Goal: Information Seeking & Learning: Learn about a topic

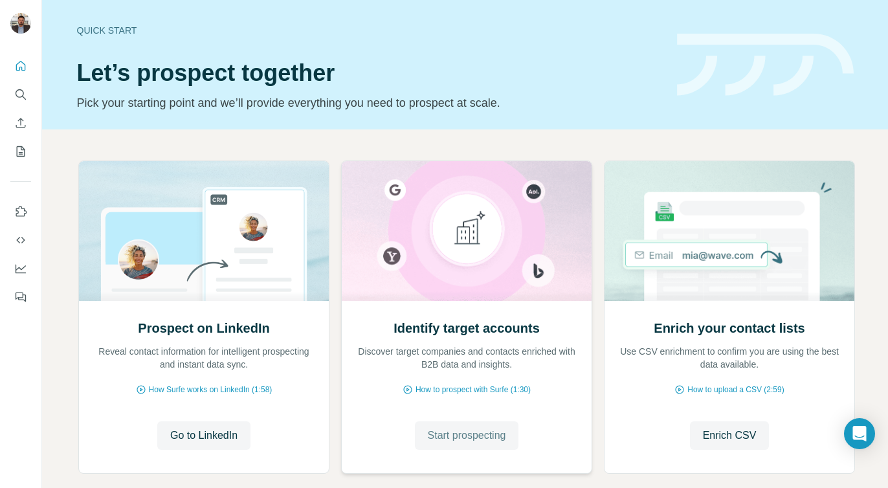
click at [449, 440] on span "Start prospecting" at bounding box center [467, 436] width 78 height 16
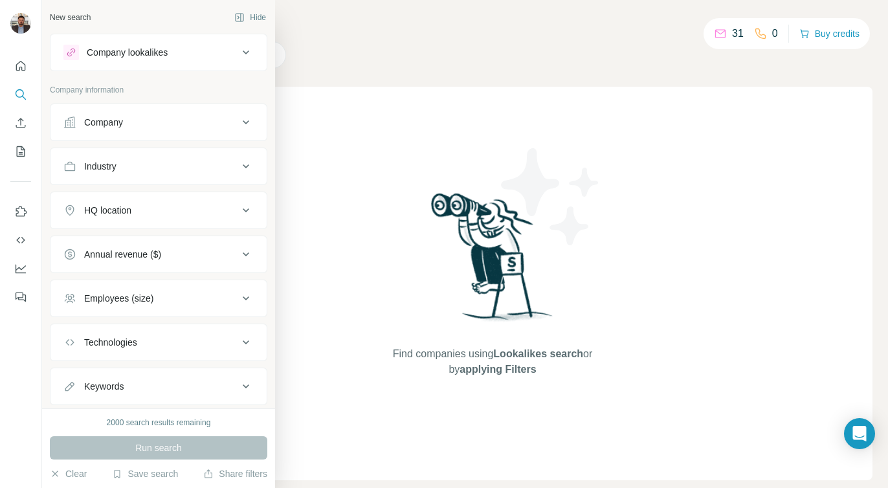
click at [221, 50] on div "Company lookalikes" at bounding box center [150, 53] width 175 height 16
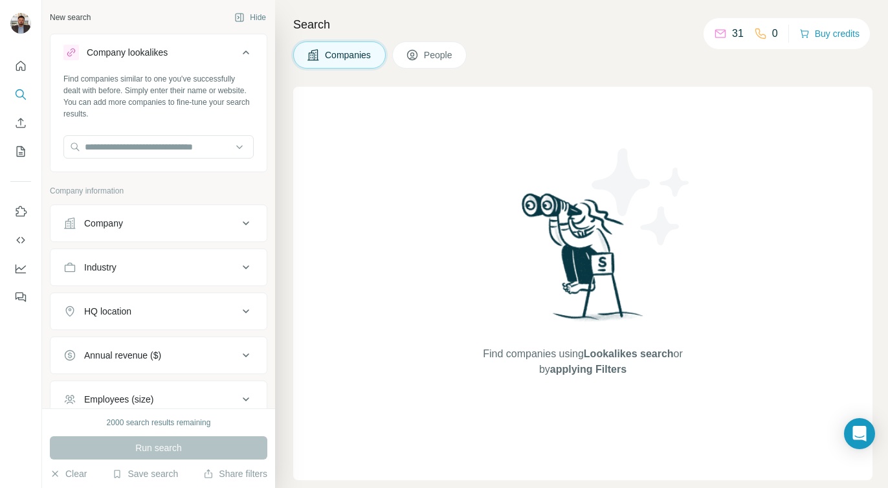
click at [244, 54] on icon at bounding box center [246, 53] width 16 height 16
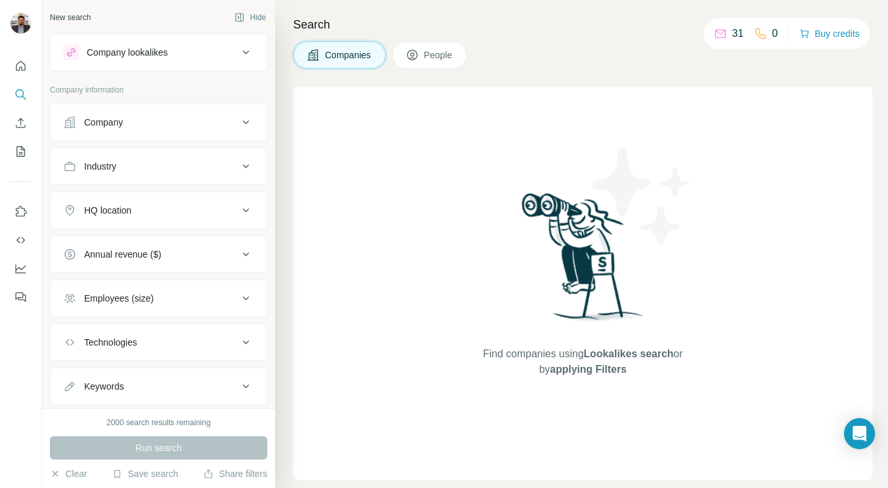
click at [219, 126] on div "Company" at bounding box center [150, 122] width 175 height 13
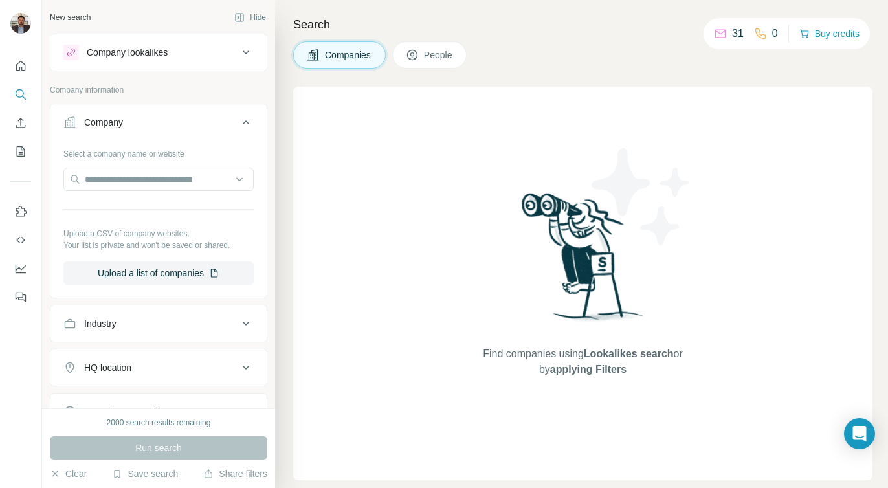
click at [204, 119] on div "Company" at bounding box center [150, 122] width 175 height 13
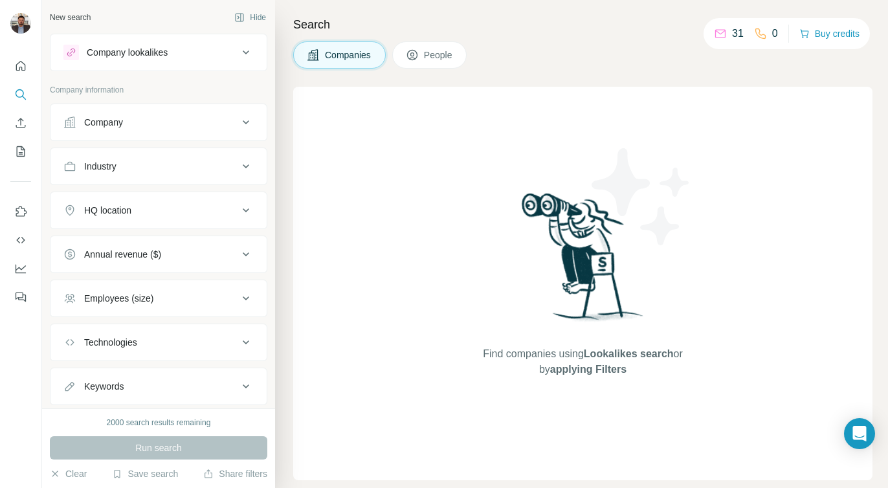
click at [175, 166] on div "Industry" at bounding box center [150, 166] width 175 height 13
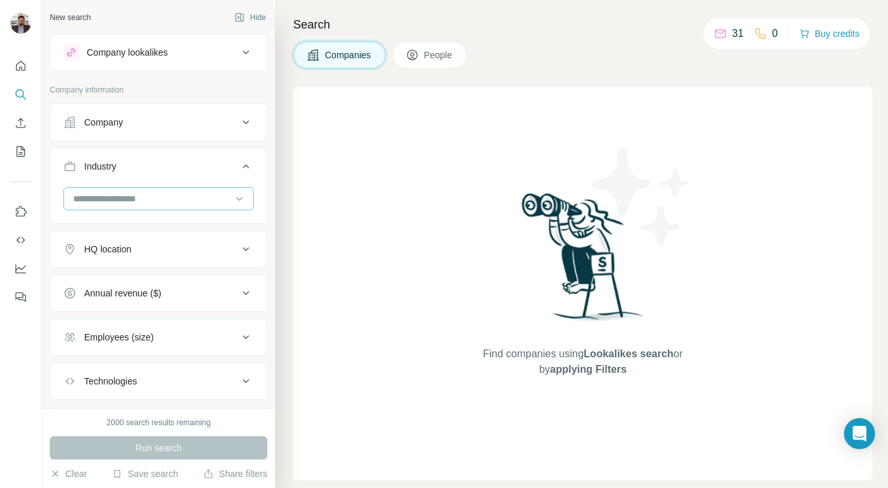
click at [153, 192] on input at bounding box center [152, 199] width 160 height 14
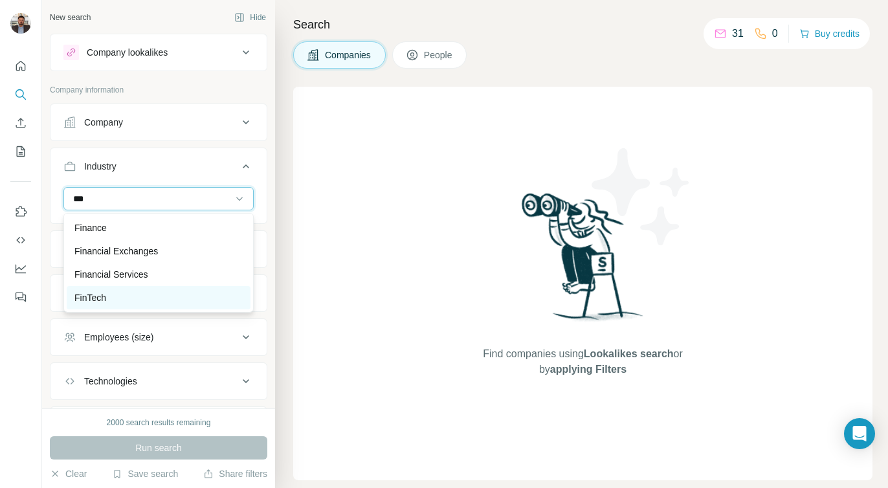
type input "***"
click at [105, 302] on p "FinTech" at bounding box center [90, 297] width 32 height 13
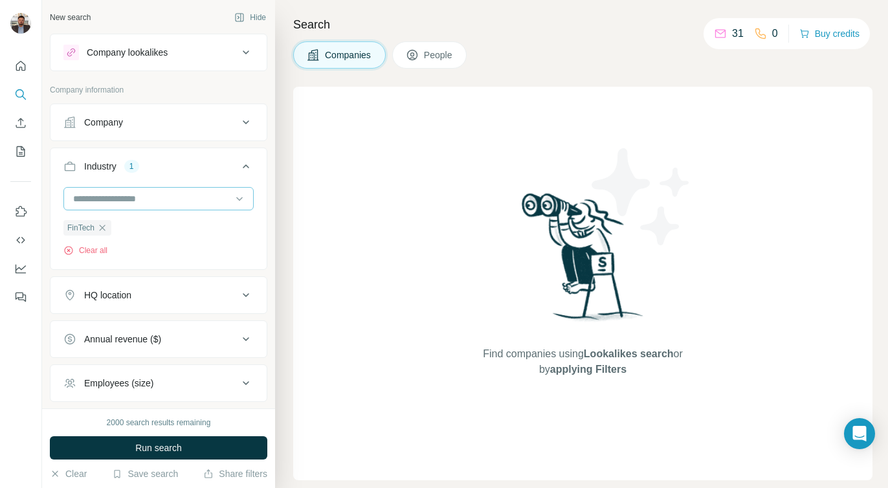
click at [143, 197] on input at bounding box center [152, 199] width 160 height 14
click at [140, 194] on input at bounding box center [152, 199] width 160 height 14
click at [153, 196] on input at bounding box center [152, 199] width 160 height 14
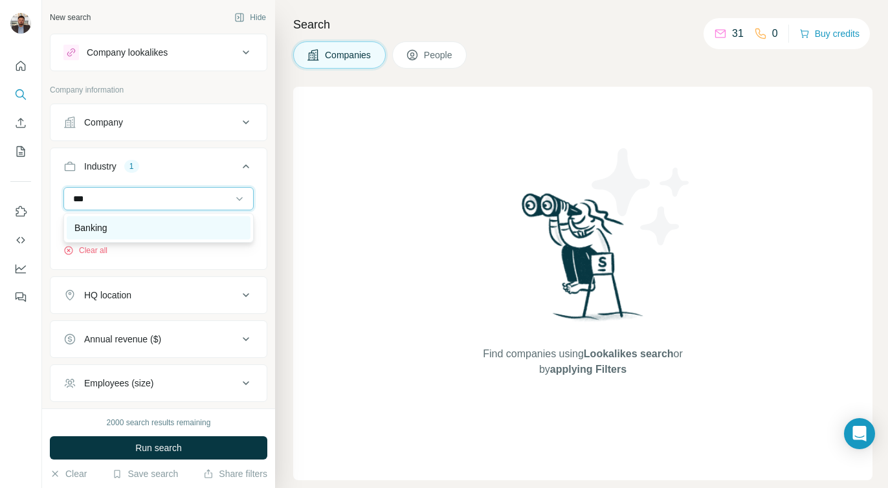
type input "***"
click at [155, 238] on div "Banking" at bounding box center [159, 227] width 184 height 23
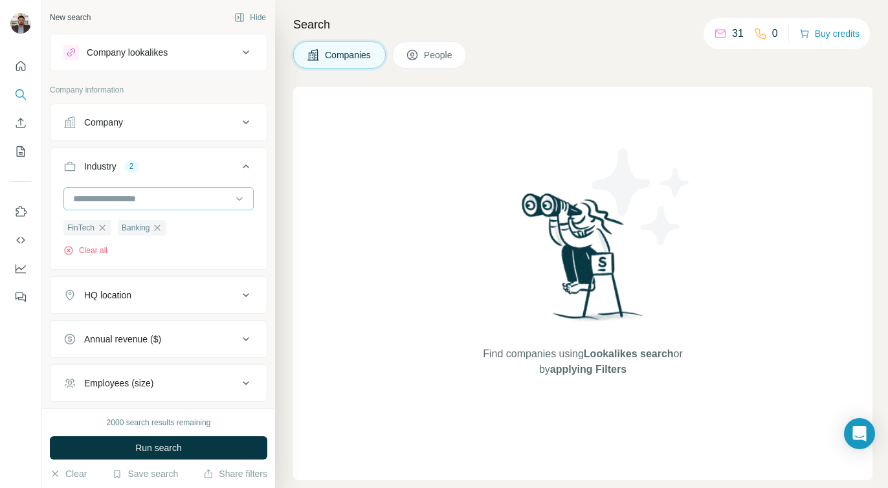
click at [136, 197] on input at bounding box center [152, 199] width 160 height 14
click at [126, 194] on input at bounding box center [152, 199] width 160 height 14
click at [93, 195] on input at bounding box center [152, 199] width 160 height 14
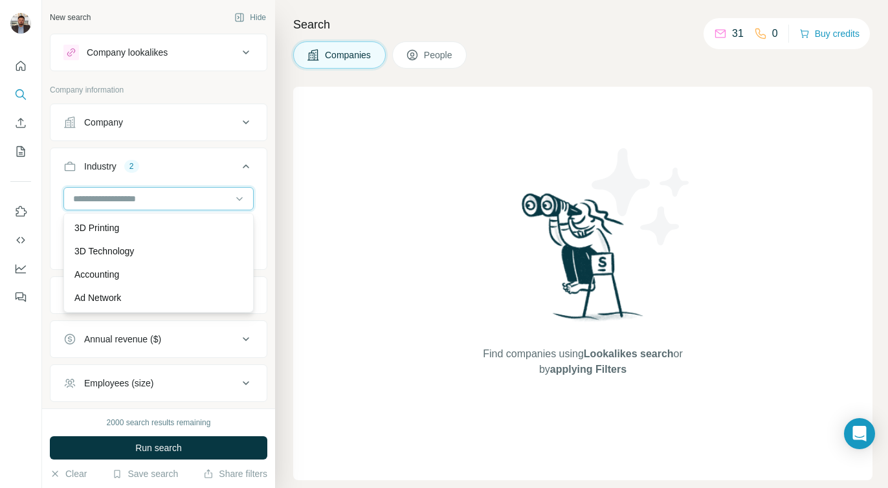
click at [93, 195] on input at bounding box center [152, 199] width 160 height 14
click at [94, 196] on input at bounding box center [152, 199] width 160 height 14
click at [214, 199] on input at bounding box center [152, 199] width 160 height 14
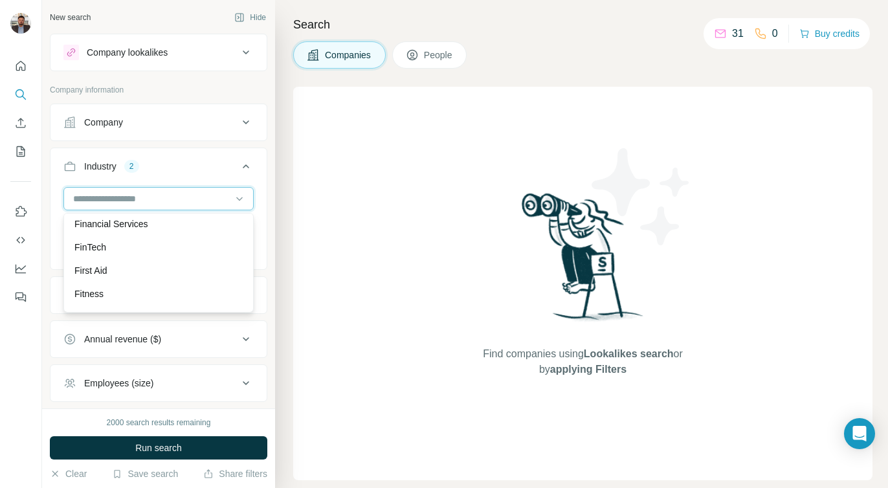
scroll to position [5287, 0]
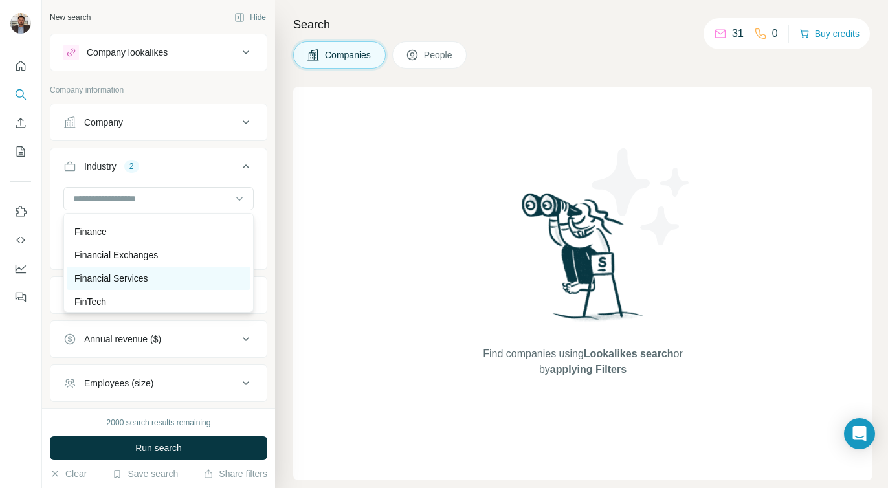
click at [144, 277] on p "Financial Services" at bounding box center [111, 278] width 74 height 13
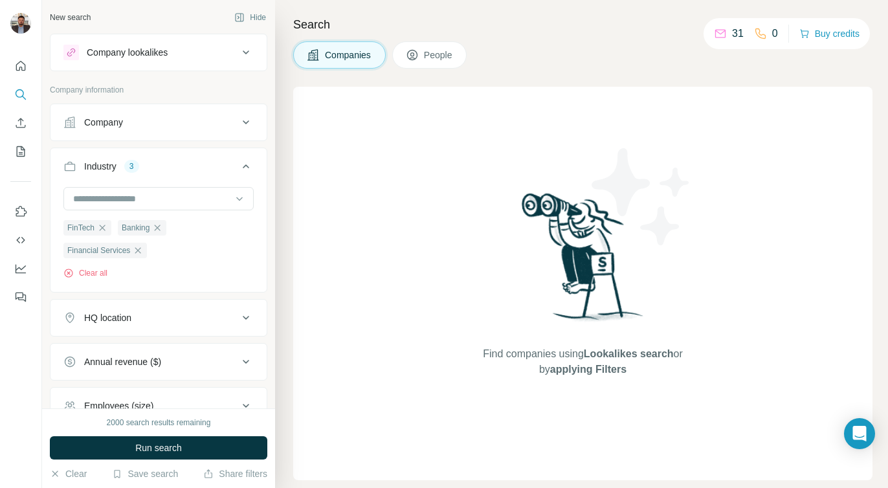
scroll to position [141, 0]
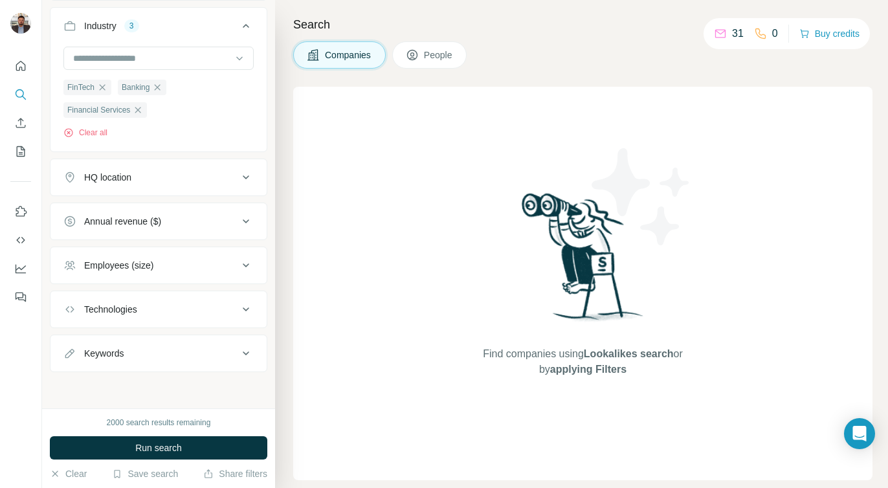
click at [212, 185] on button "HQ location" at bounding box center [159, 177] width 216 height 31
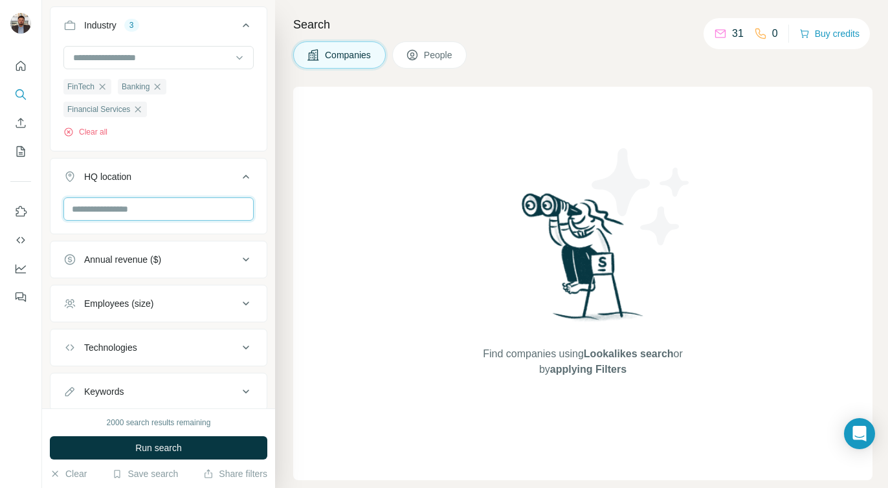
click at [154, 211] on input "text" at bounding box center [158, 208] width 190 height 23
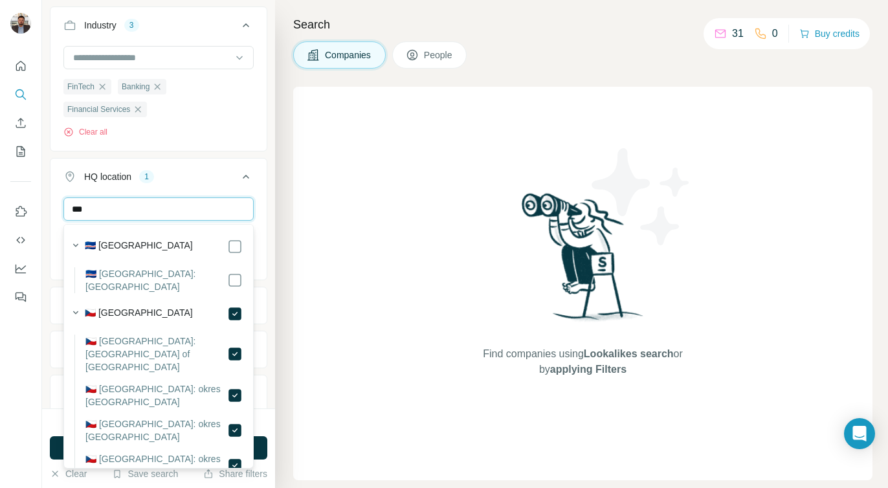
click at [163, 211] on input "***" at bounding box center [158, 208] width 190 height 23
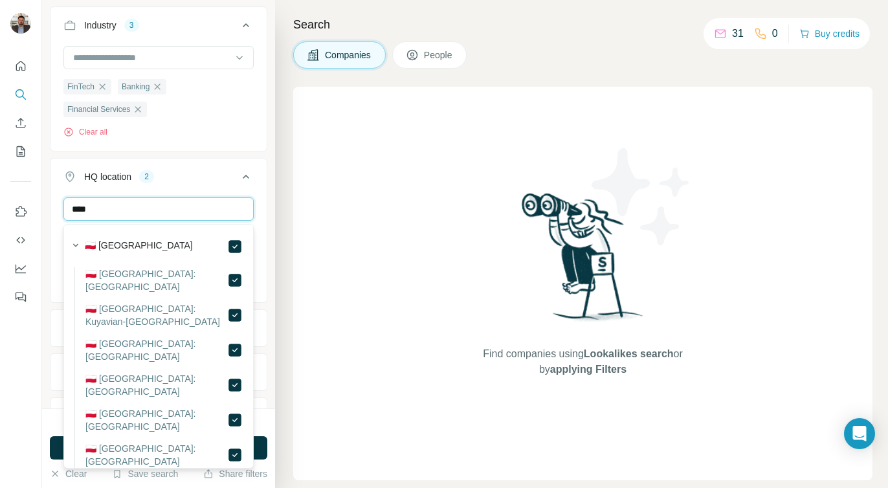
click at [182, 207] on input "****" at bounding box center [158, 208] width 190 height 23
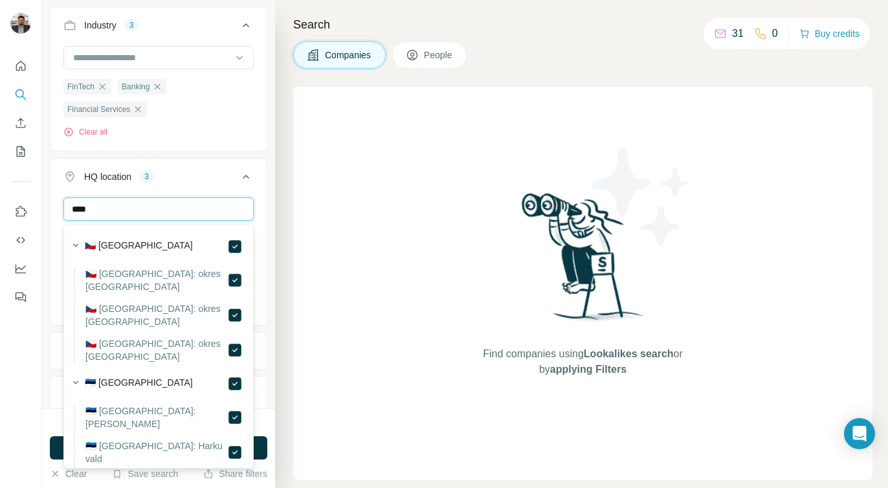
click at [144, 215] on input "****" at bounding box center [158, 208] width 190 height 23
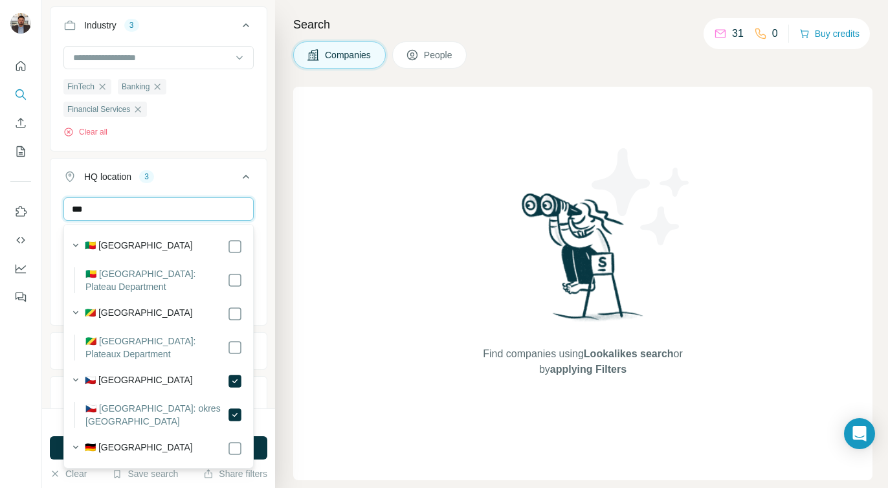
type input "****"
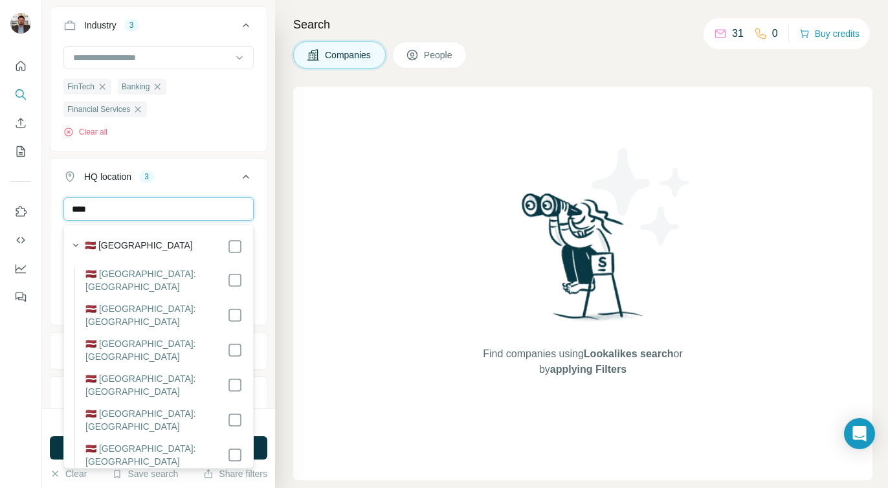
click at [179, 209] on input "****" at bounding box center [158, 208] width 190 height 23
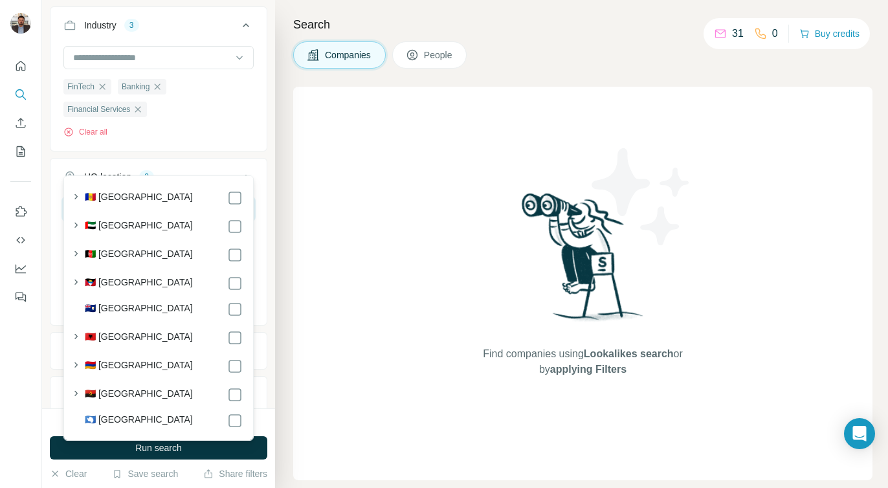
scroll to position [226, 0]
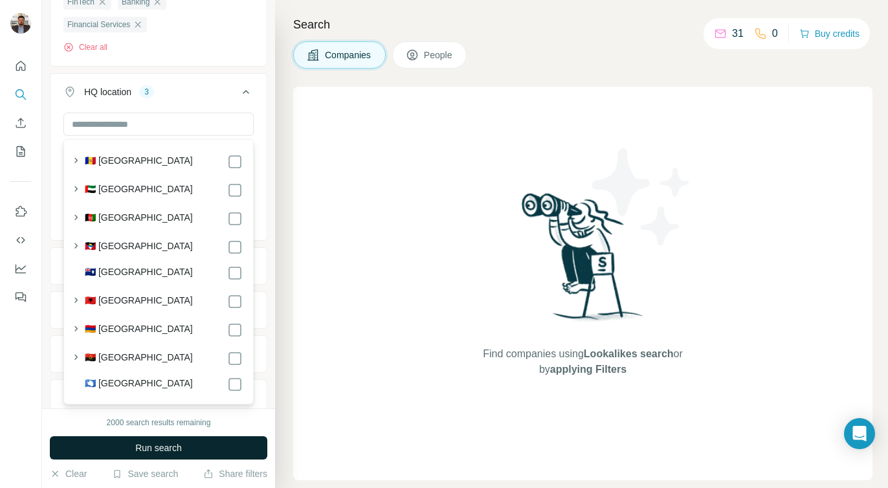
click at [168, 447] on span "Run search" at bounding box center [158, 448] width 47 height 13
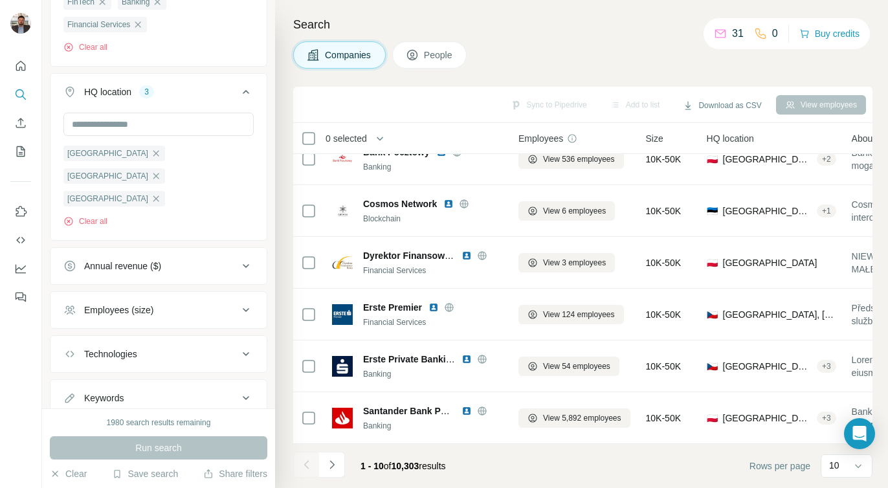
scroll to position [0, 0]
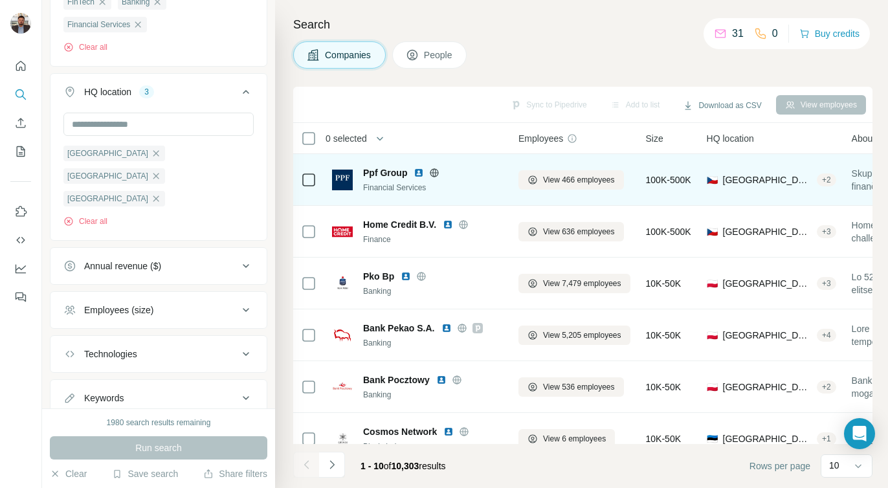
click at [344, 176] on img at bounding box center [342, 180] width 21 height 21
click at [377, 175] on span "Ppf Group" at bounding box center [385, 172] width 44 height 13
click at [552, 175] on span "View 466 employees" at bounding box center [579, 180] width 72 height 12
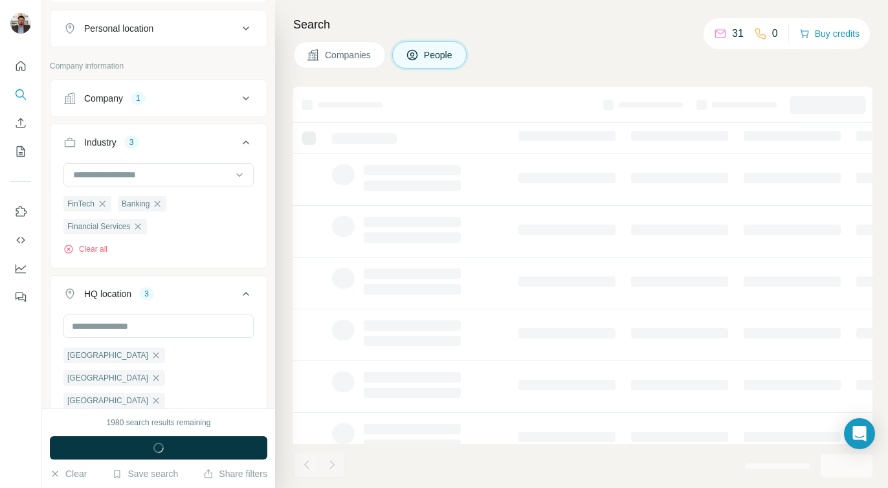
scroll to position [428, 0]
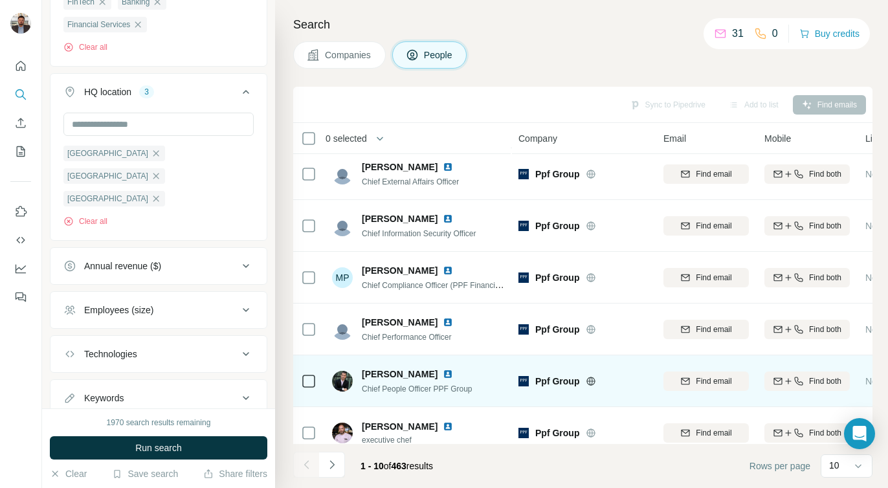
scroll to position [228, 0]
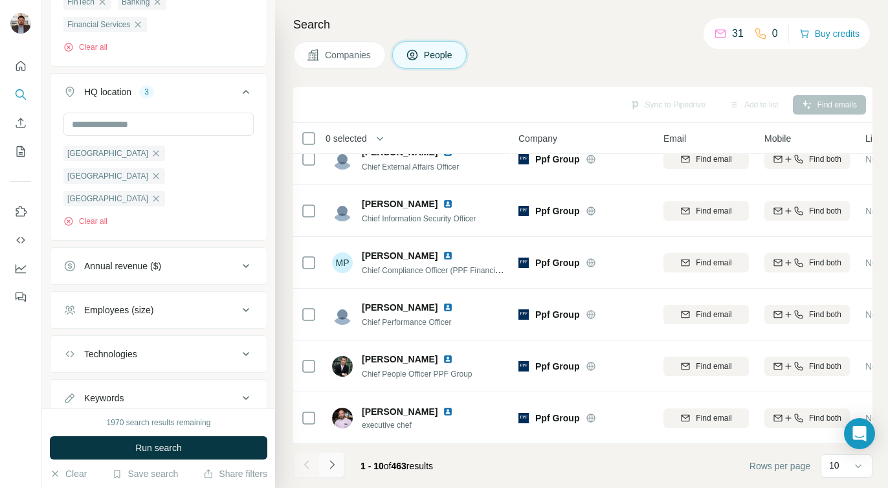
click at [339, 466] on button "Navigate to next page" at bounding box center [332, 465] width 26 height 26
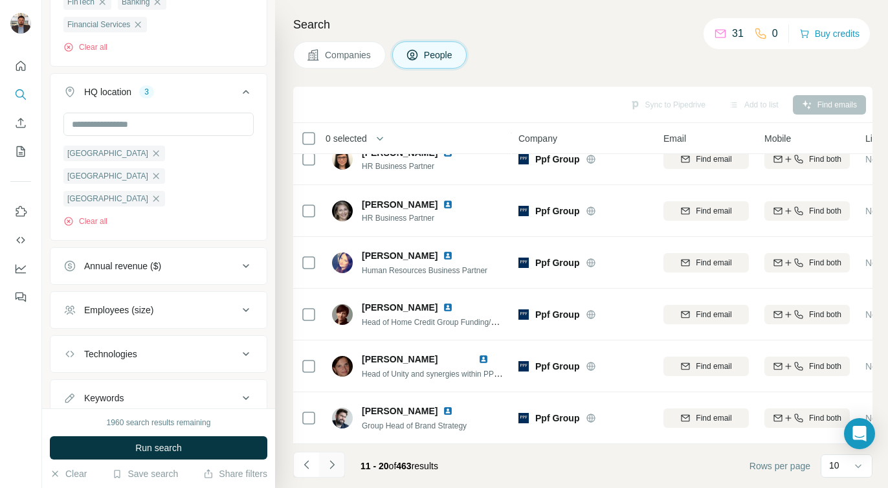
click at [331, 466] on icon "Navigate to next page" at bounding box center [332, 464] width 13 height 13
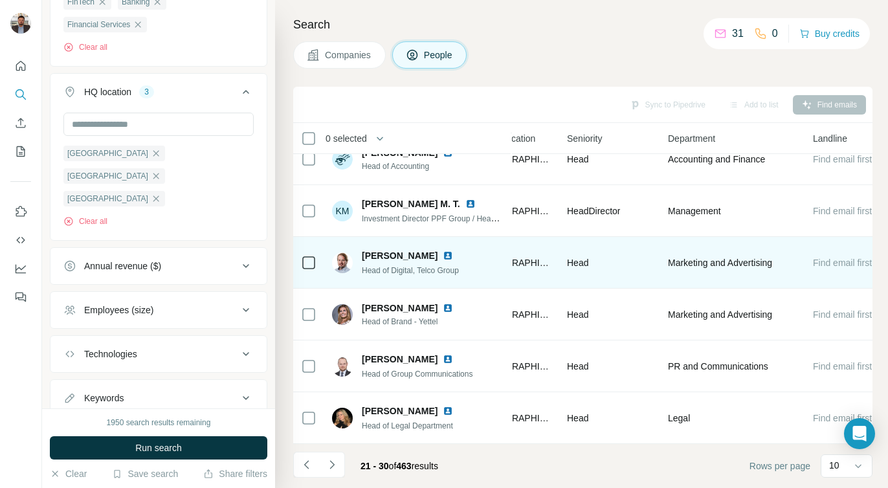
scroll to position [228, 534]
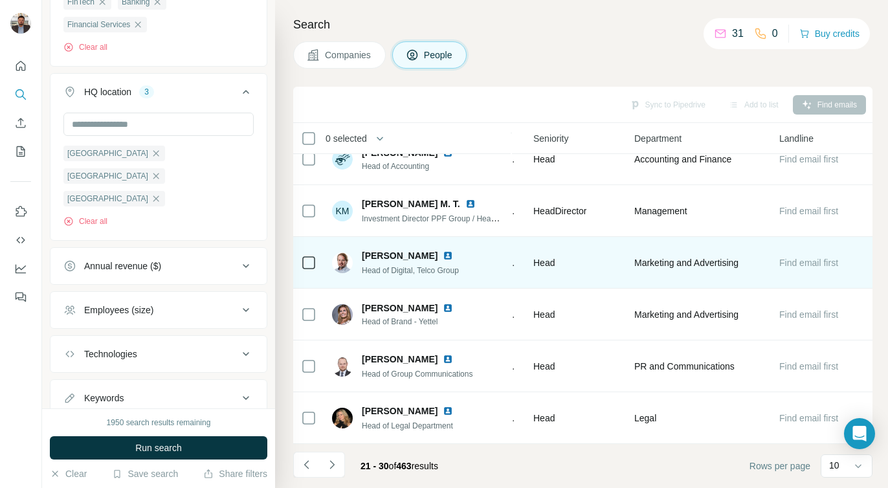
click at [796, 270] on div "Find email first" at bounding box center [822, 263] width 85 height 36
click at [832, 251] on div "Find email first" at bounding box center [822, 263] width 85 height 36
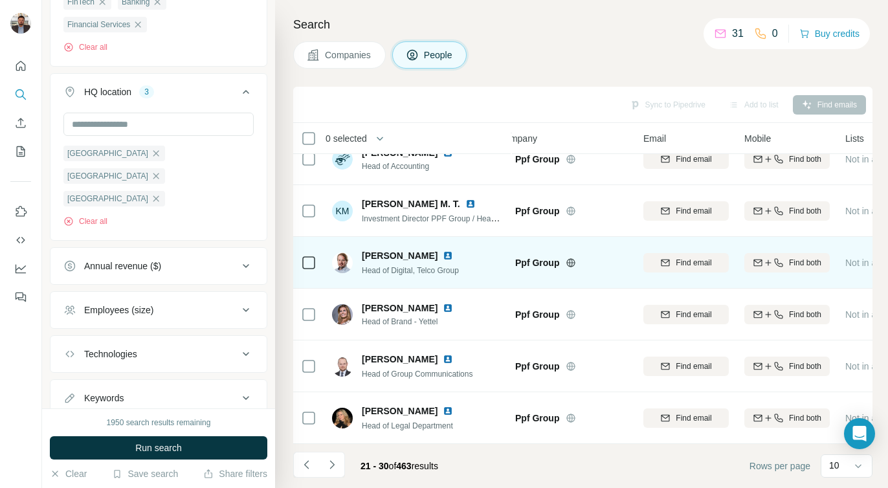
scroll to position [228, 0]
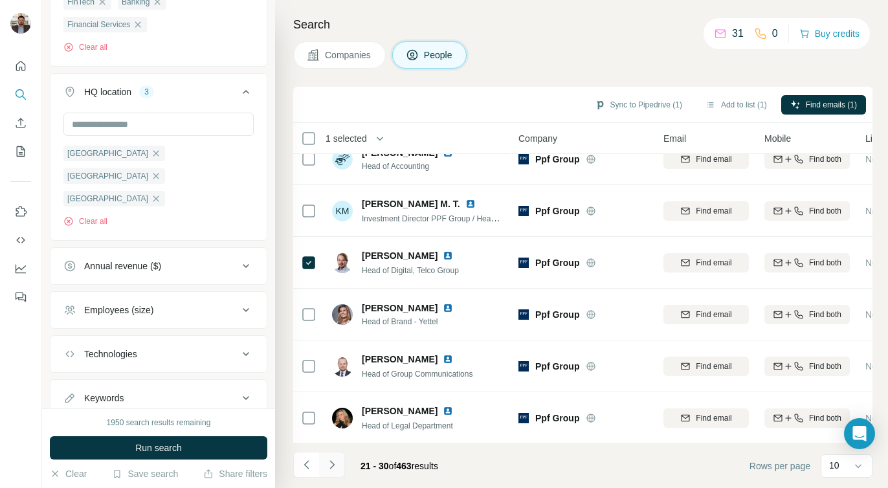
click at [326, 468] on icon "Navigate to next page" at bounding box center [332, 464] width 13 height 13
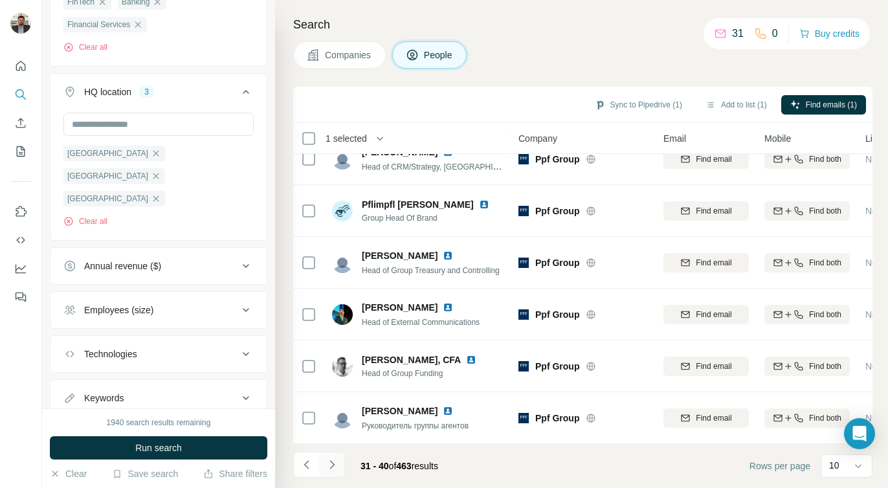
click at [335, 464] on icon "Navigate to next page" at bounding box center [332, 464] width 13 height 13
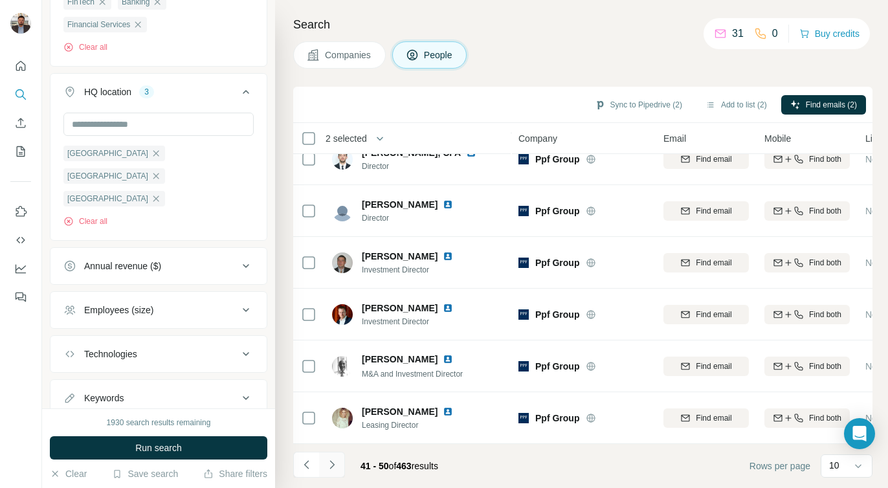
click at [329, 468] on icon "Navigate to next page" at bounding box center [332, 464] width 13 height 13
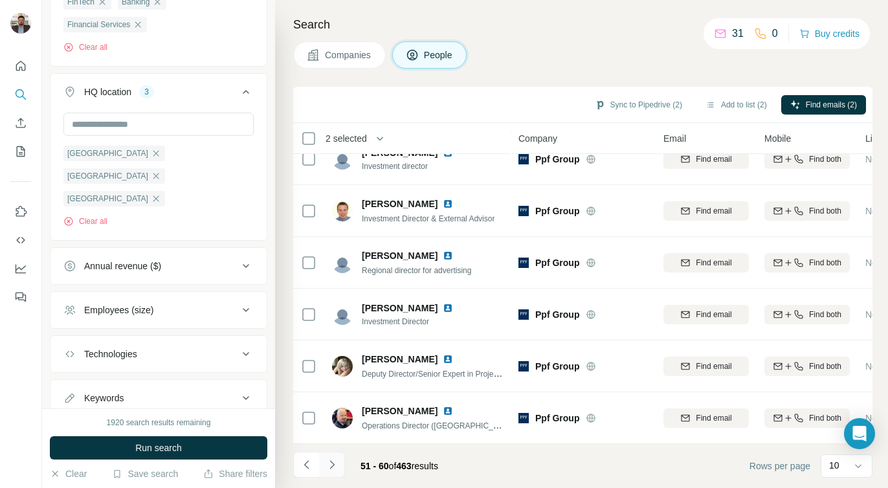
click at [326, 473] on button "Navigate to next page" at bounding box center [332, 465] width 26 height 26
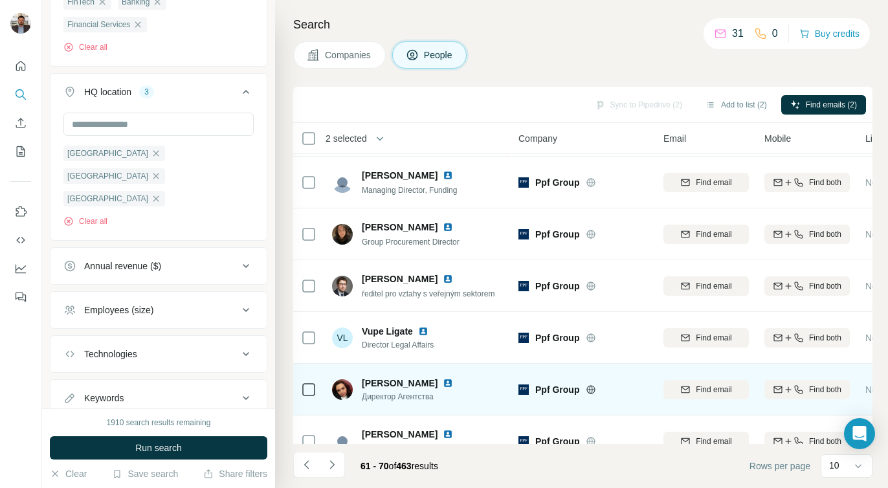
scroll to position [0, 0]
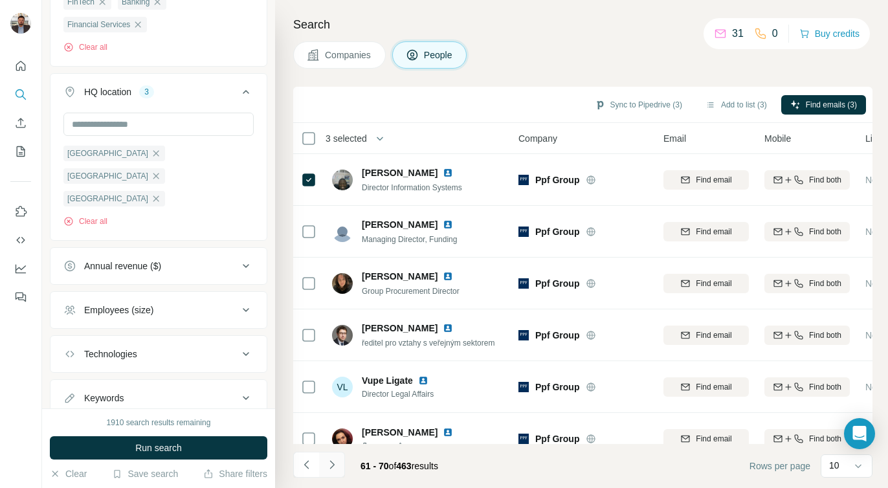
click at [330, 468] on icon "Navigate to next page" at bounding box center [332, 464] width 5 height 8
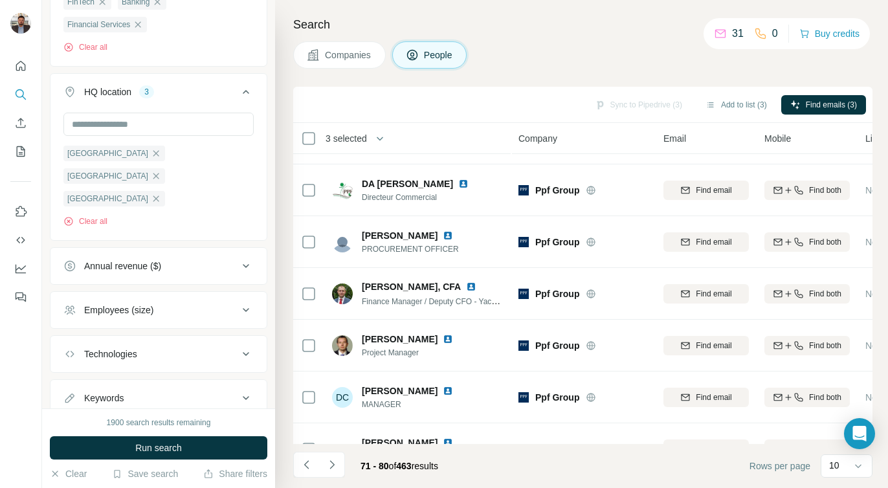
scroll to position [228, 0]
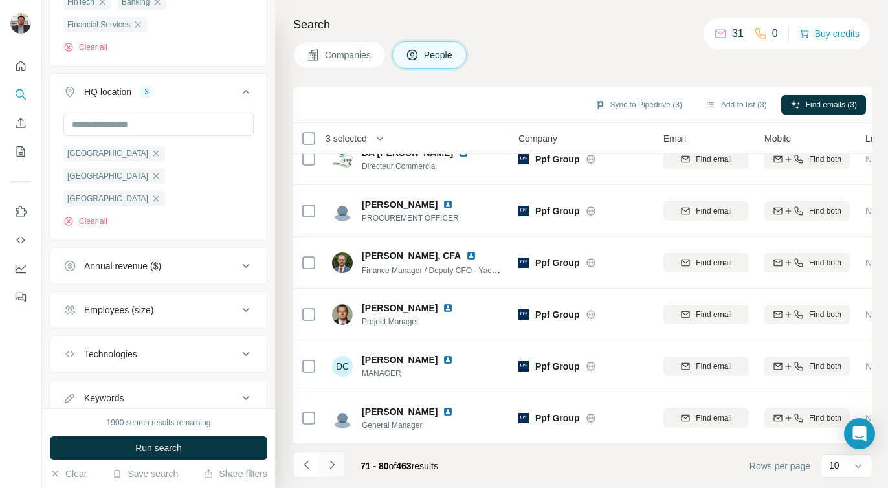
click at [334, 468] on icon "Navigate to next page" at bounding box center [332, 464] width 13 height 13
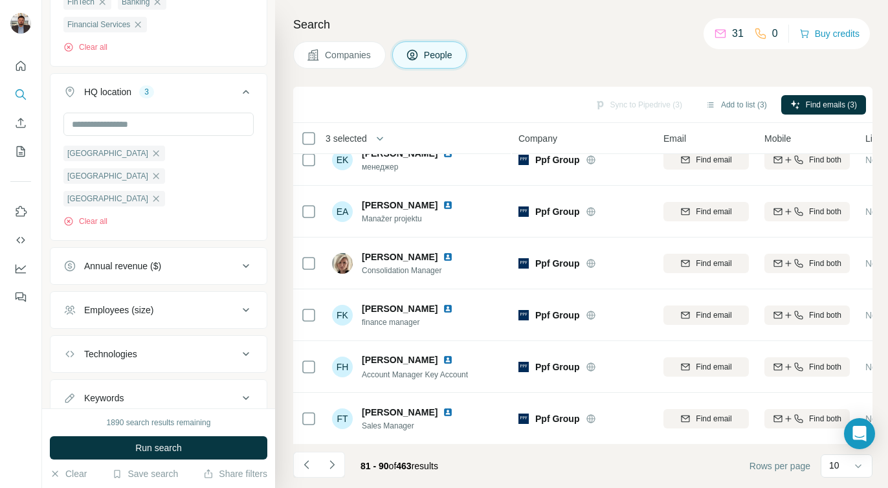
scroll to position [0, 0]
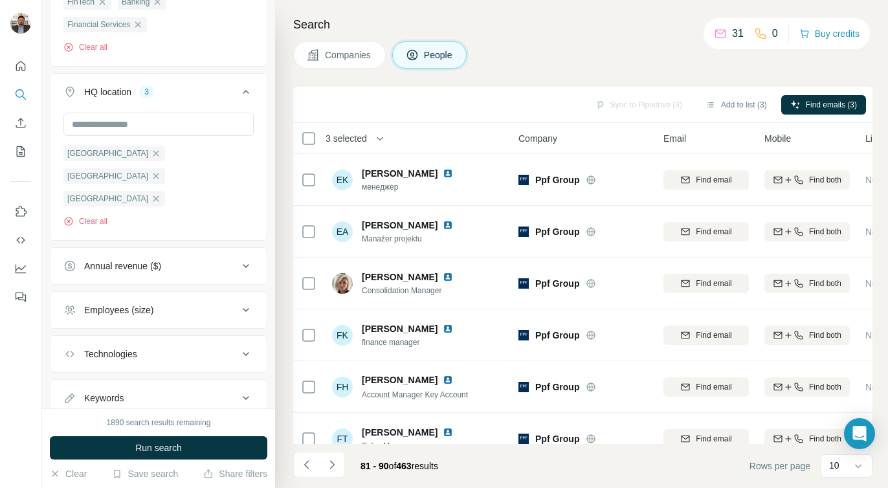
click at [605, 102] on div "Sync to Pipedrive (3) Add to list (3) Find emails (3)" at bounding box center [583, 104] width 567 height 23
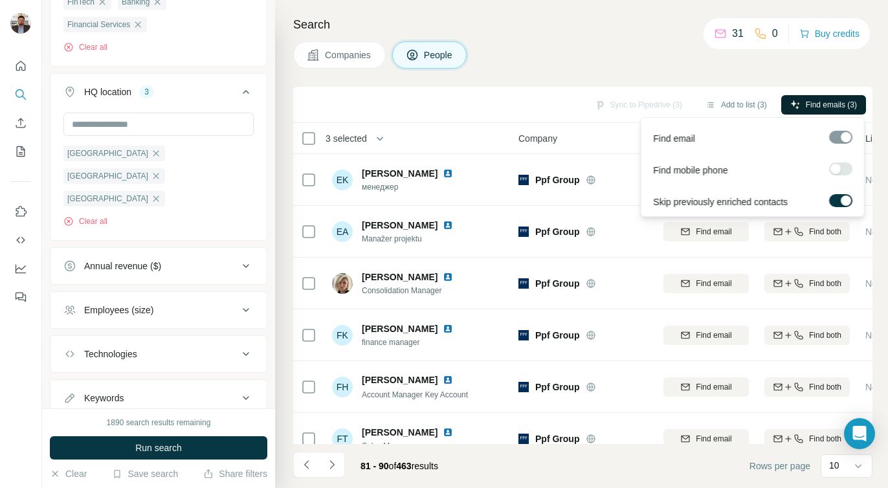
click at [791, 100] on icon "button" at bounding box center [796, 105] width 10 height 10
